Goal: Find specific page/section: Find specific page/section

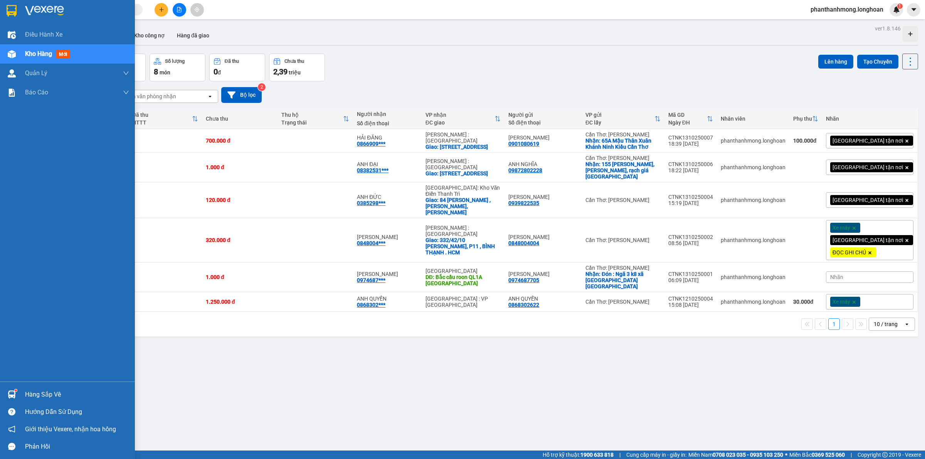
drag, startPoint x: 8, startPoint y: 6, endPoint x: 32, endPoint y: 0, distance: 23.8
click at [8, 6] on img at bounding box center [12, 11] width 10 height 12
click at [7, 5] on img at bounding box center [12, 11] width 10 height 12
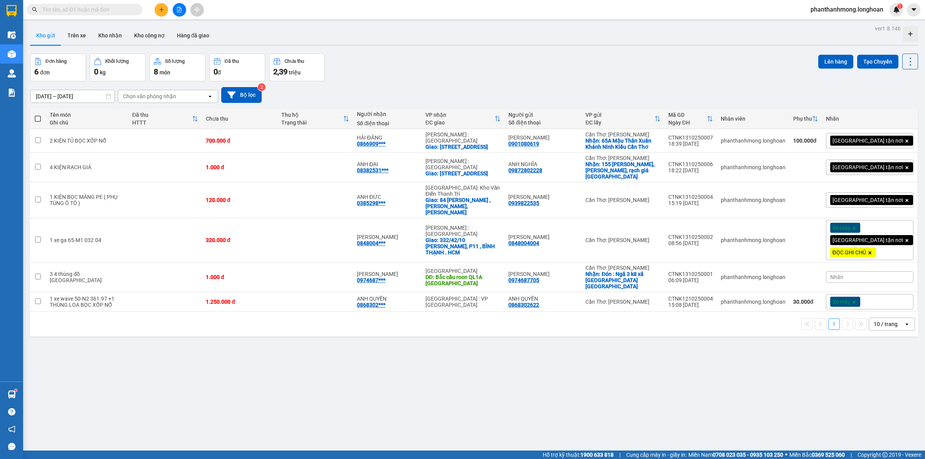
click at [19, 12] on div at bounding box center [11, 12] width 23 height 25
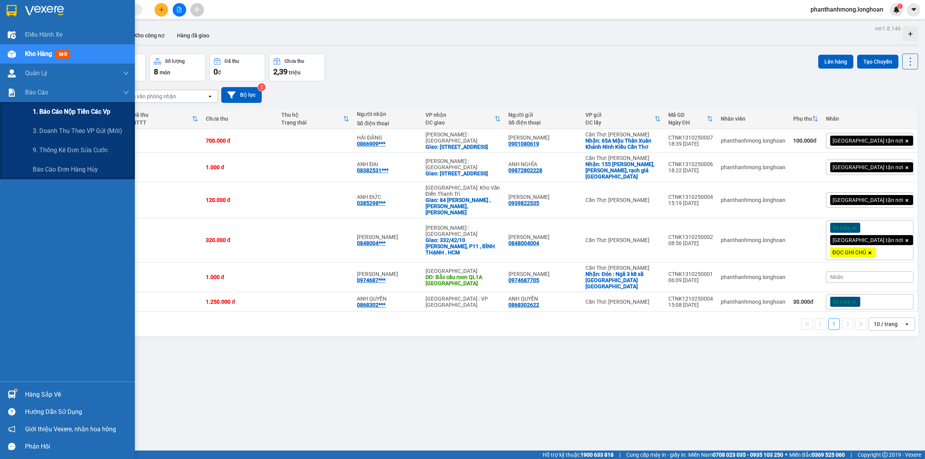
drag, startPoint x: 62, startPoint y: 113, endPoint x: 113, endPoint y: 104, distance: 51.6
click at [62, 113] on span "1. Báo cáo nộp tiền các vp" at bounding box center [71, 112] width 77 height 10
